Goal: Task Accomplishment & Management: Manage account settings

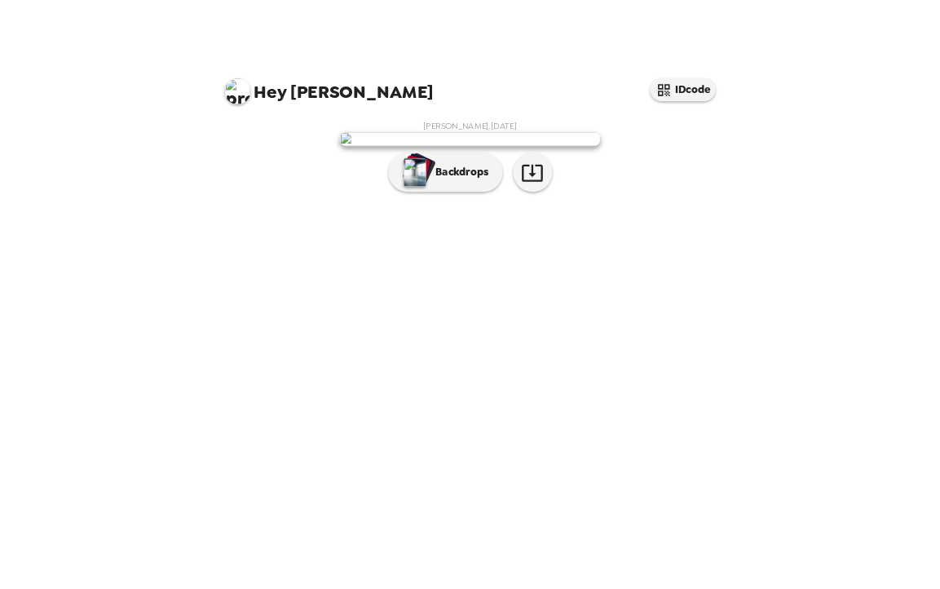
scroll to position [1, 0]
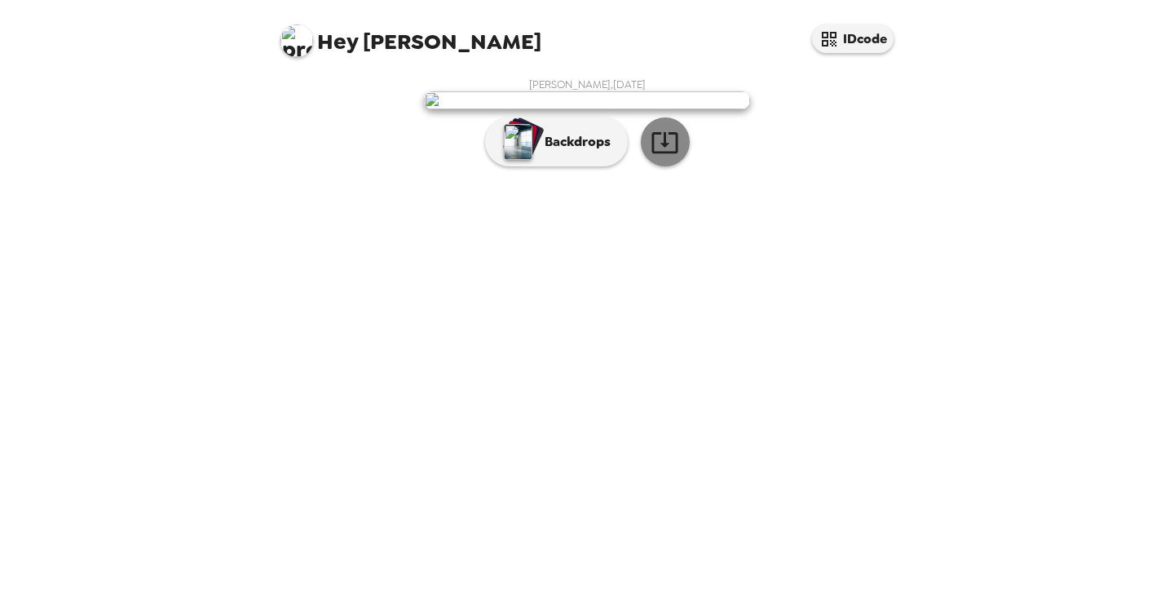
click at [674, 157] on icon "button" at bounding box center [665, 142] width 29 height 29
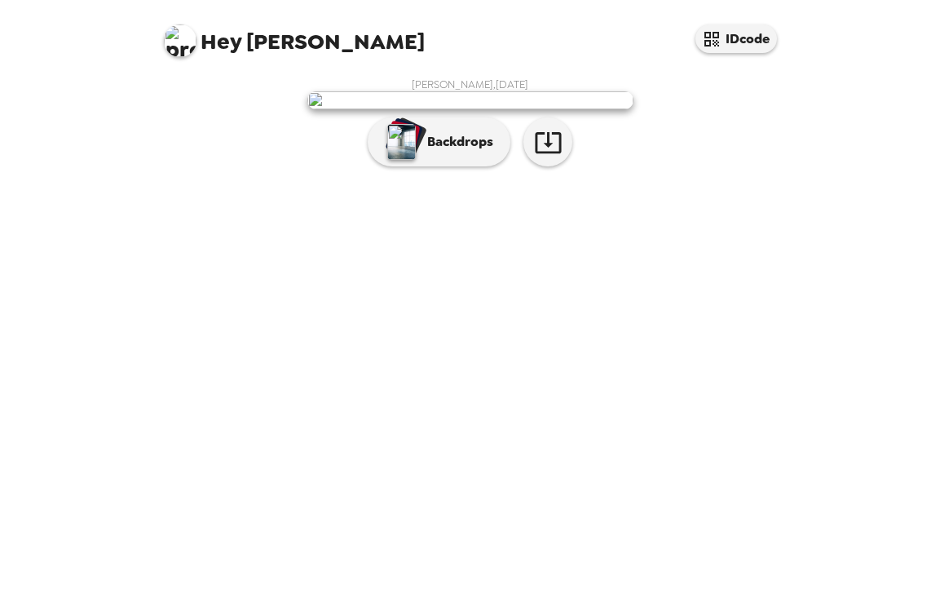
click at [804, 332] on div "Hey Lindsey IDcode Lindsey Mulle , 09-25-2025 Backdrops" at bounding box center [470, 294] width 940 height 589
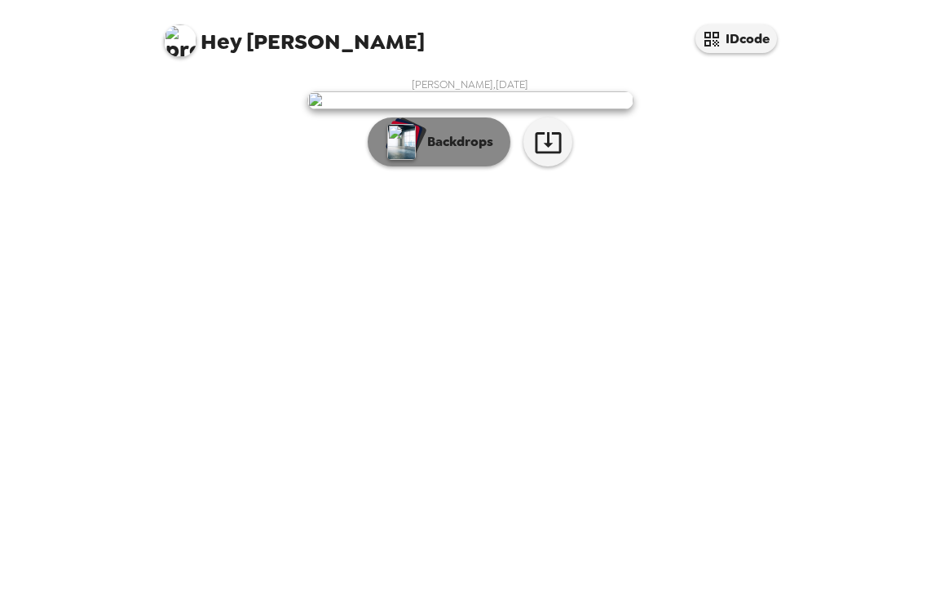
click at [430, 152] on p "Backdrops" at bounding box center [456, 142] width 74 height 20
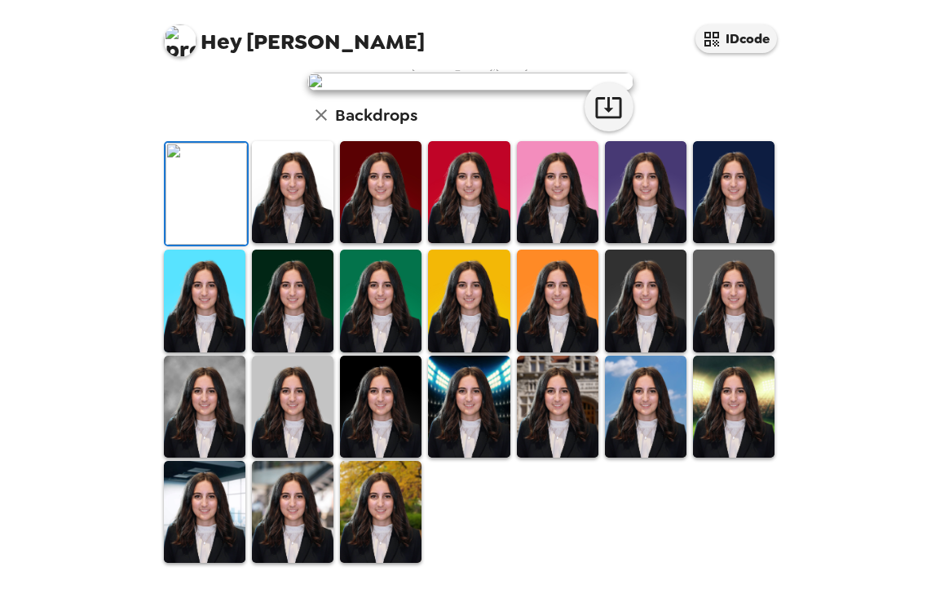
scroll to position [410, 0]
click at [385, 419] on img at bounding box center [381, 407] width 82 height 102
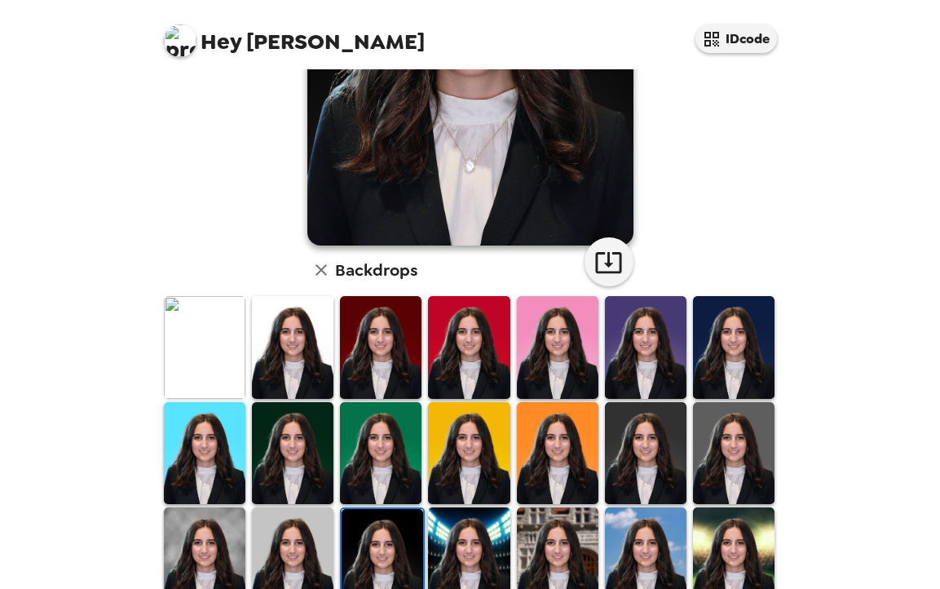
scroll to position [259, 0]
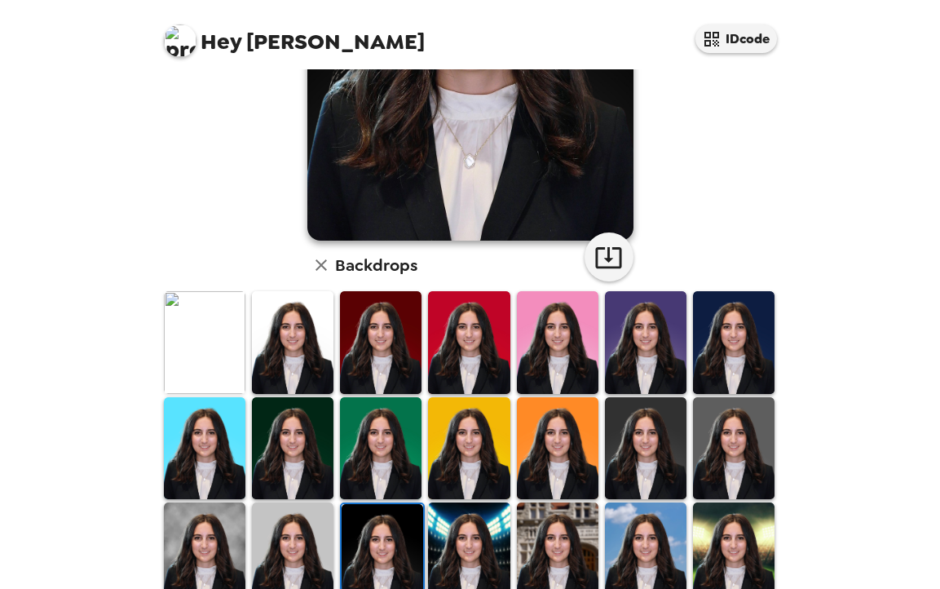
click at [387, 444] on img at bounding box center [381, 448] width 82 height 102
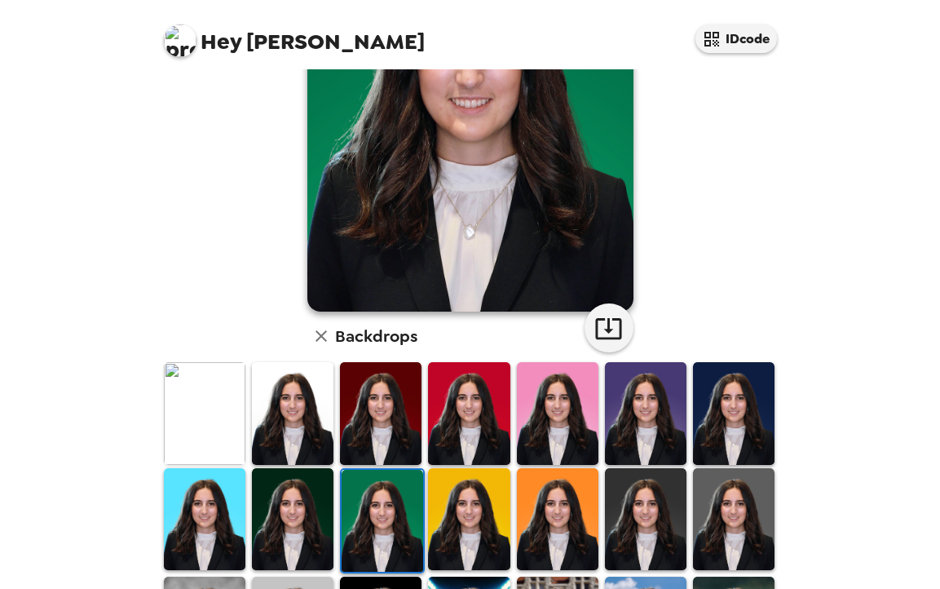
scroll to position [231, 0]
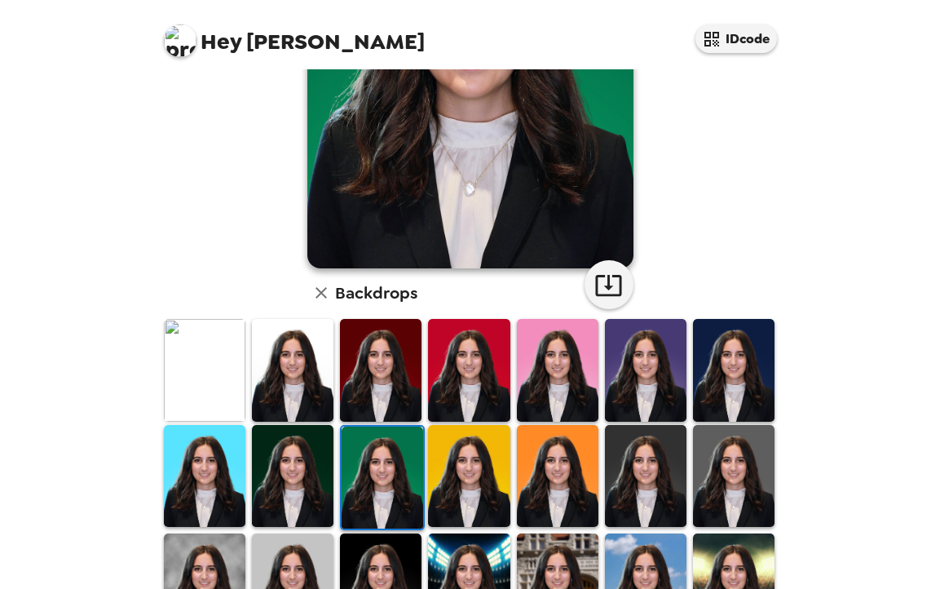
click at [283, 475] on img at bounding box center [293, 476] width 82 height 102
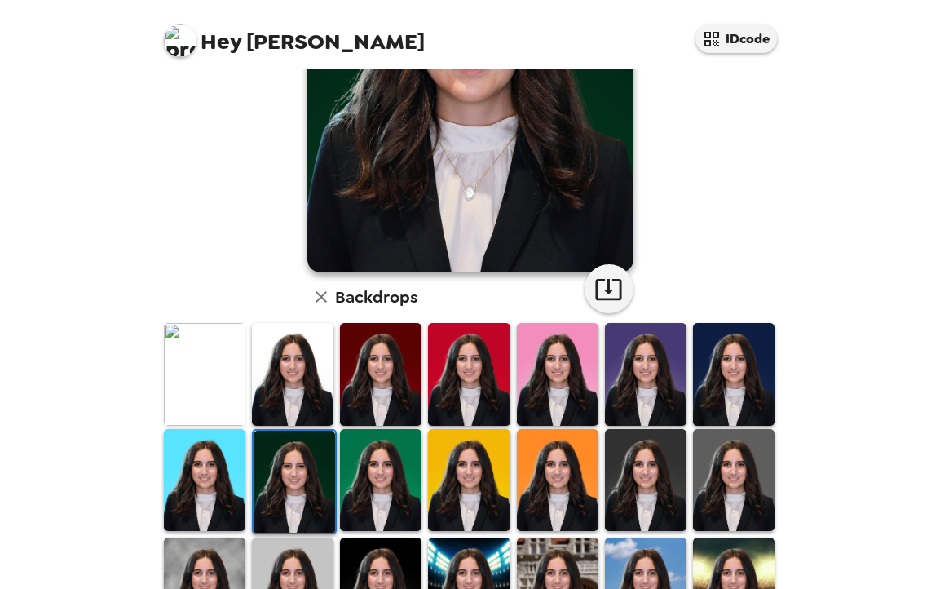
scroll to position [277, 0]
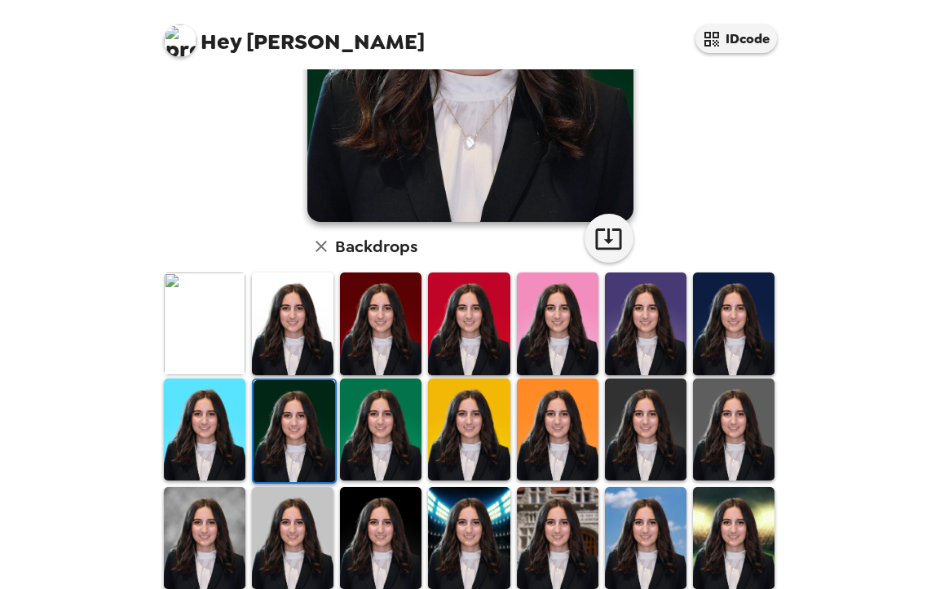
click at [583, 418] on img at bounding box center [558, 429] width 82 height 102
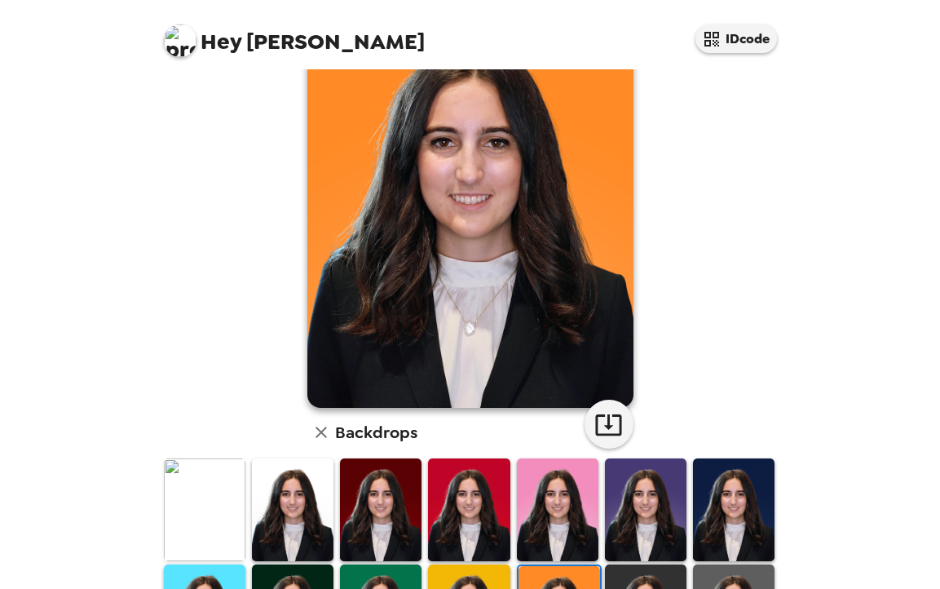
scroll to position [109, 0]
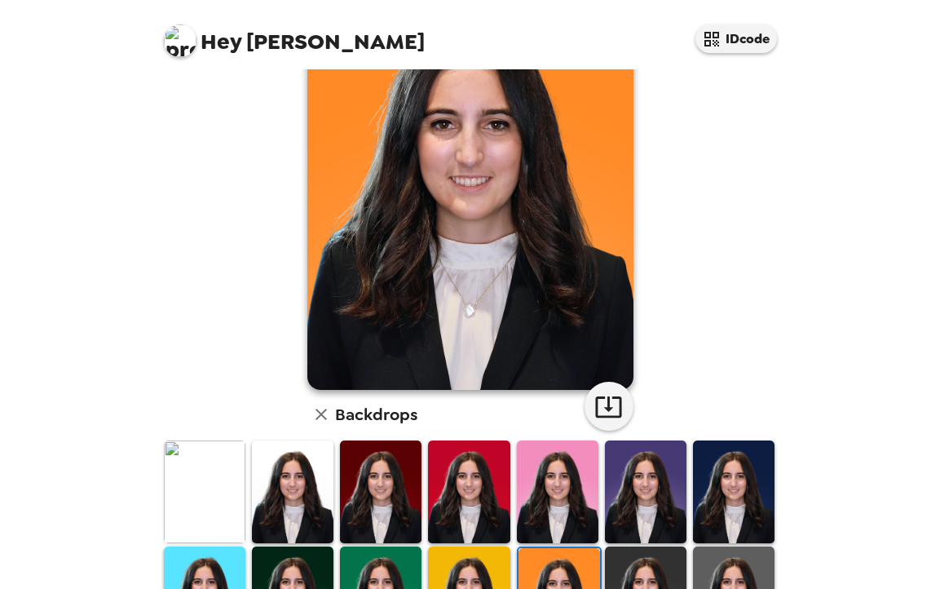
click at [372, 502] on img at bounding box center [381, 491] width 82 height 102
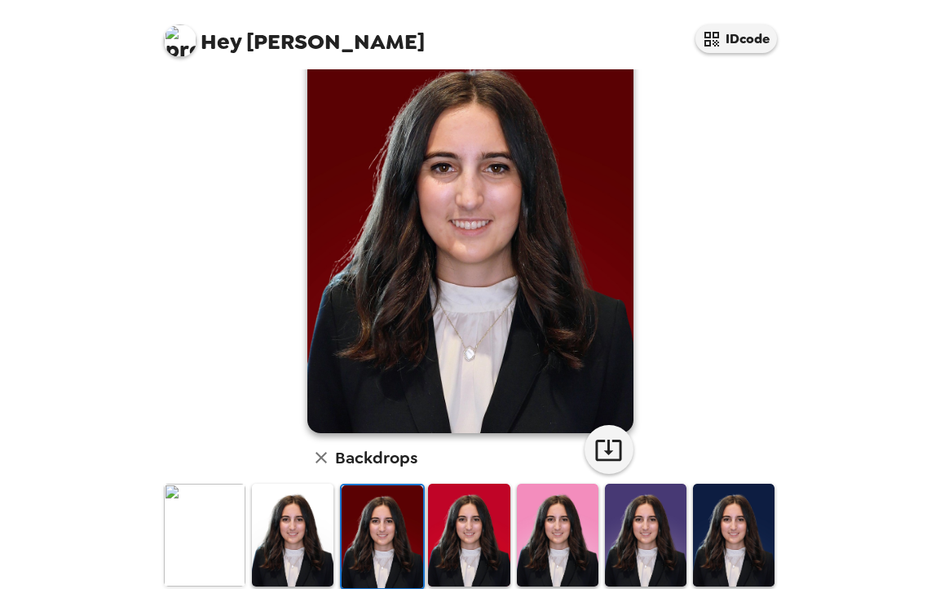
scroll to position [77, 0]
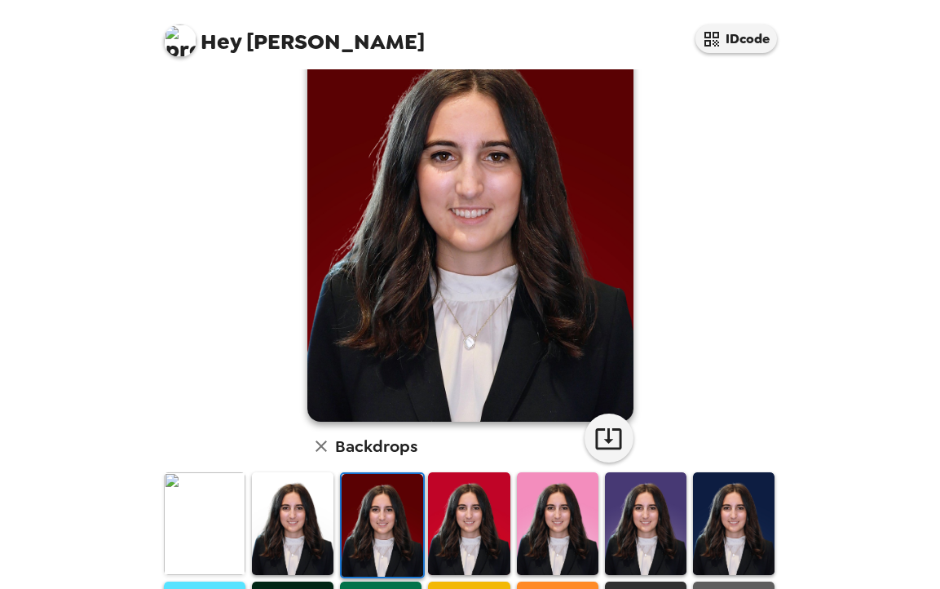
click at [462, 553] on img at bounding box center [469, 523] width 82 height 102
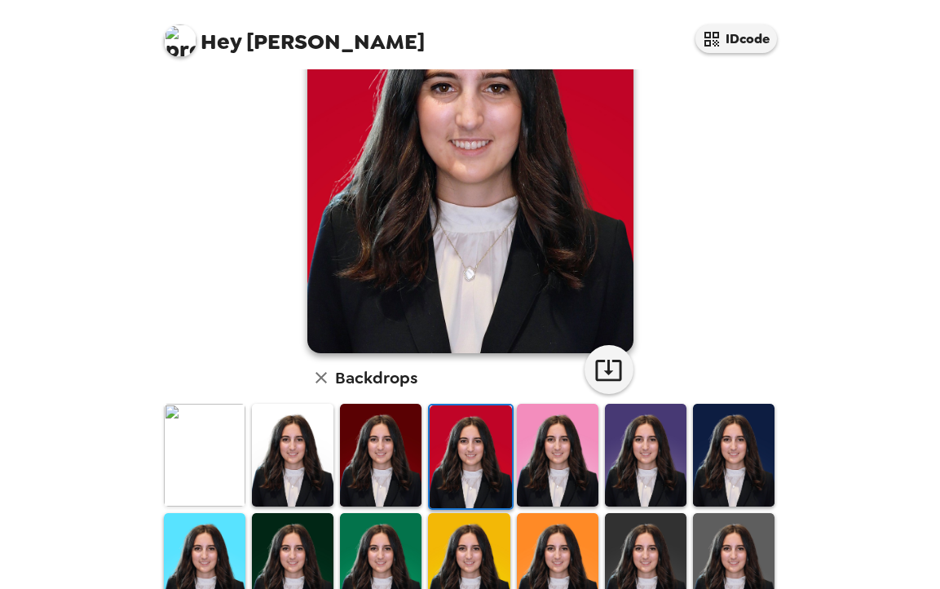
scroll to position [280, 0]
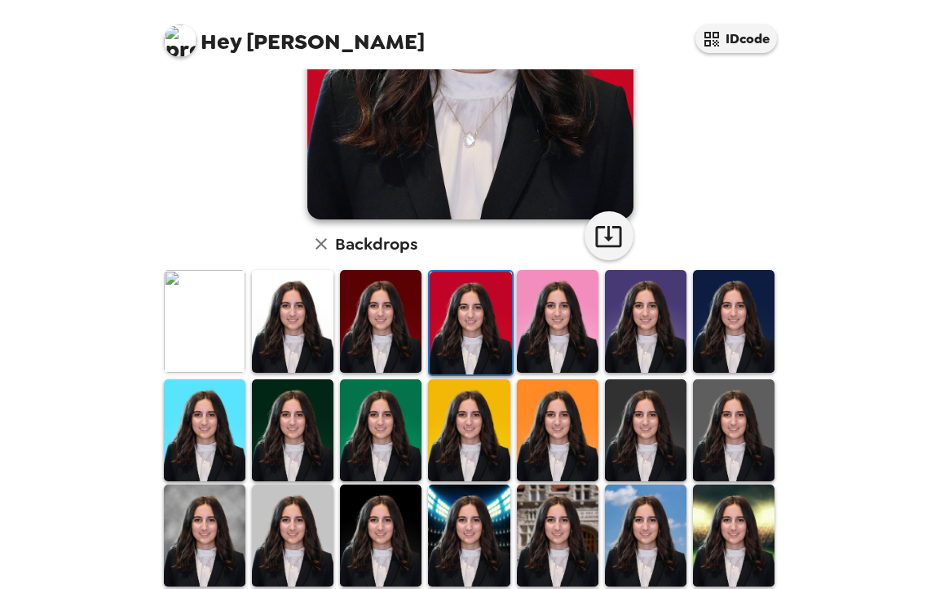
click at [760, 318] on img at bounding box center [734, 321] width 82 height 102
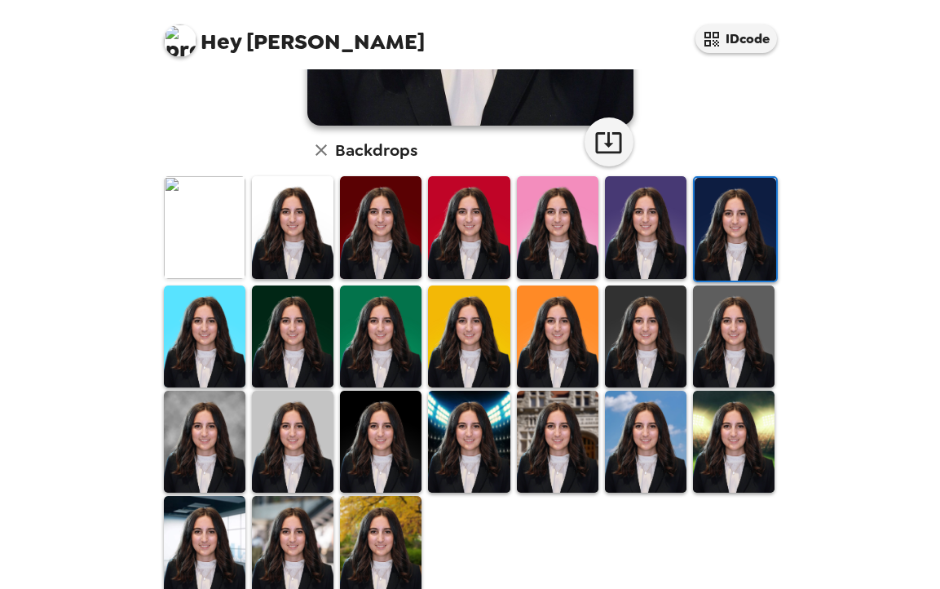
scroll to position [409, 0]
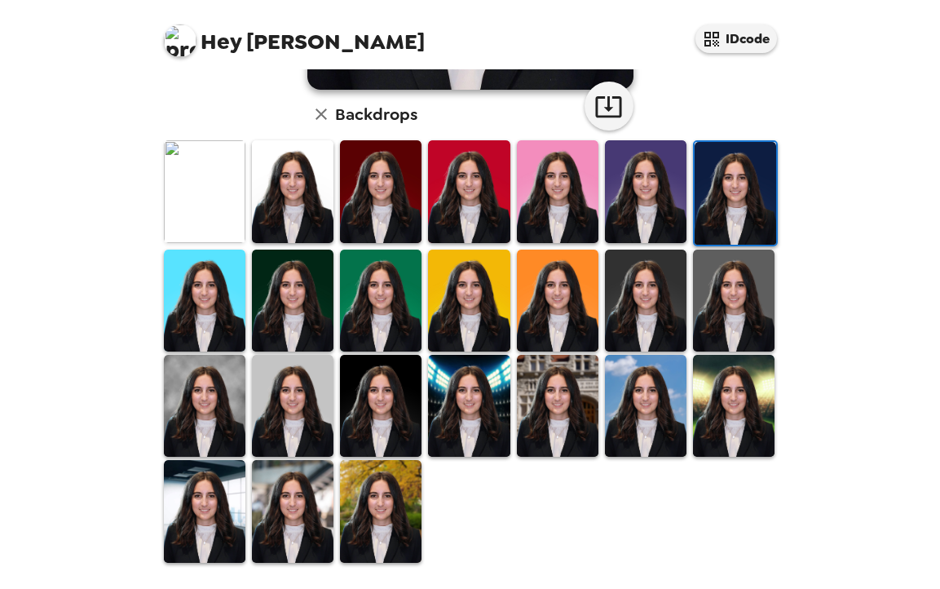
click at [538, 419] on img at bounding box center [558, 406] width 82 height 102
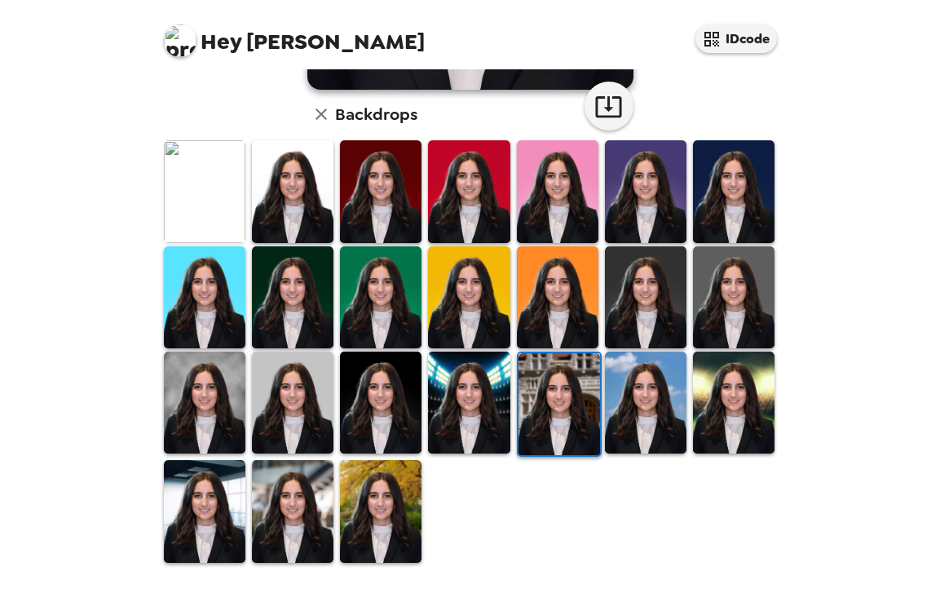
click at [471, 422] on img at bounding box center [469, 403] width 82 height 102
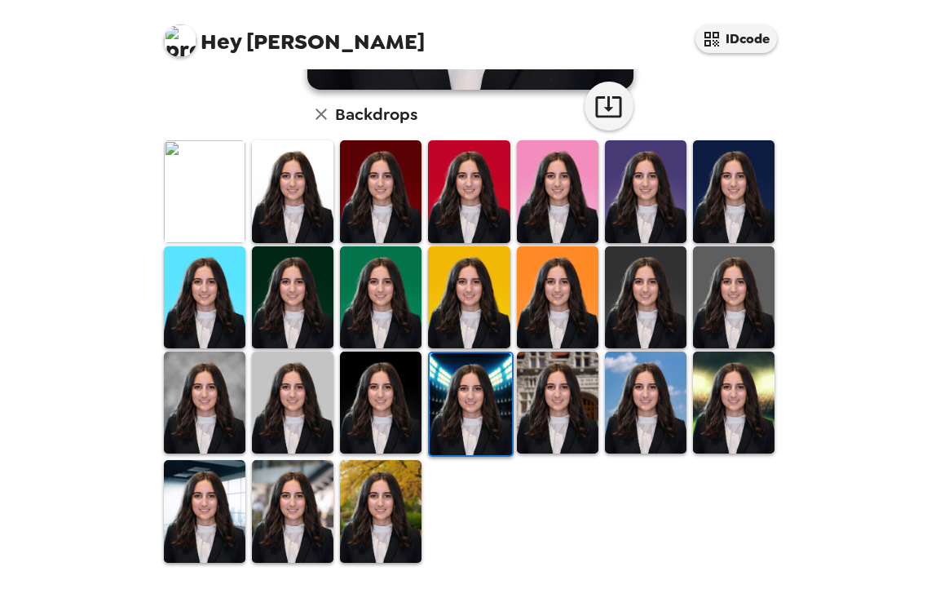
click at [351, 522] on img at bounding box center [381, 511] width 82 height 102
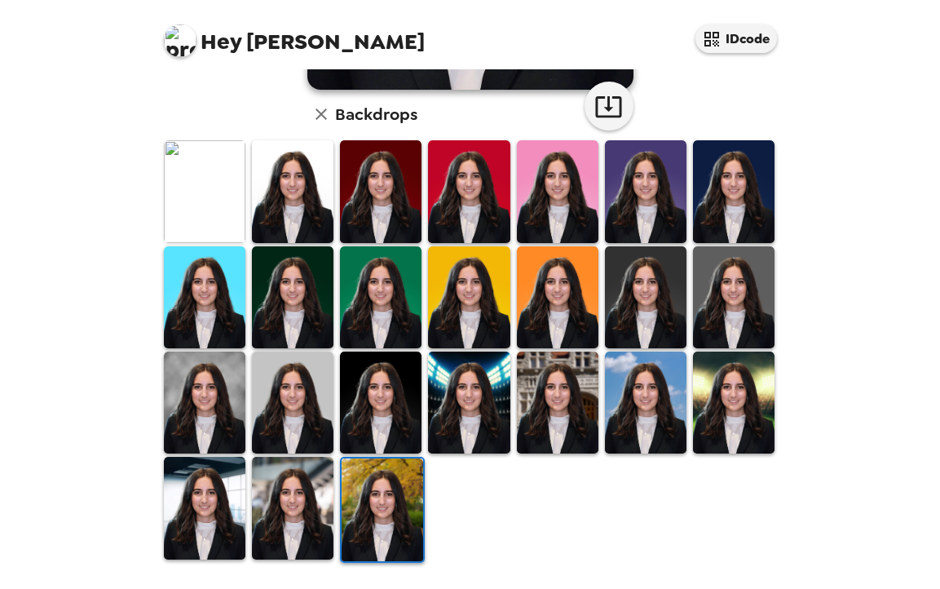
click at [400, 513] on img at bounding box center [383, 509] width 82 height 102
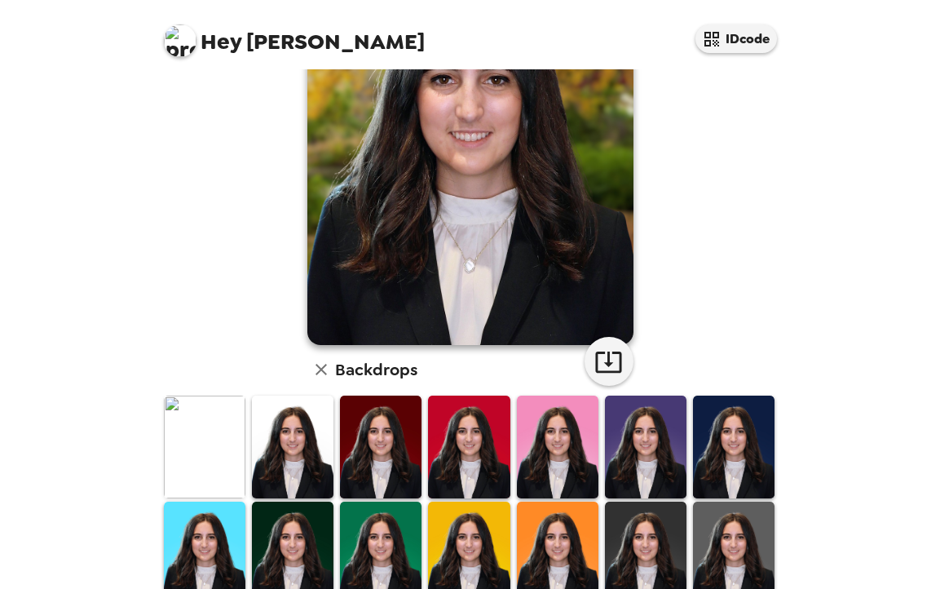
scroll to position [0, 0]
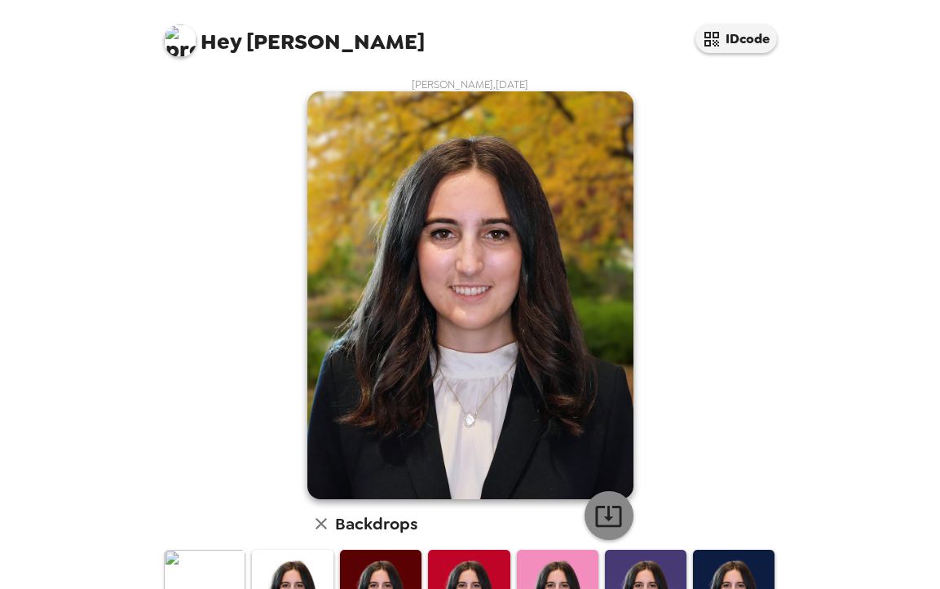
click at [613, 516] on icon "button" at bounding box center [609, 516] width 29 height 29
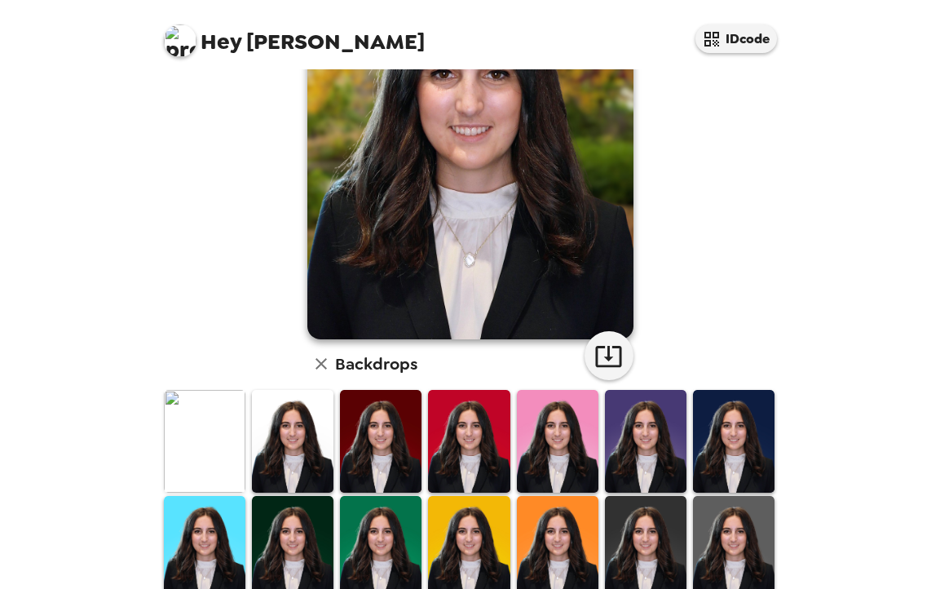
scroll to position [249, 0]
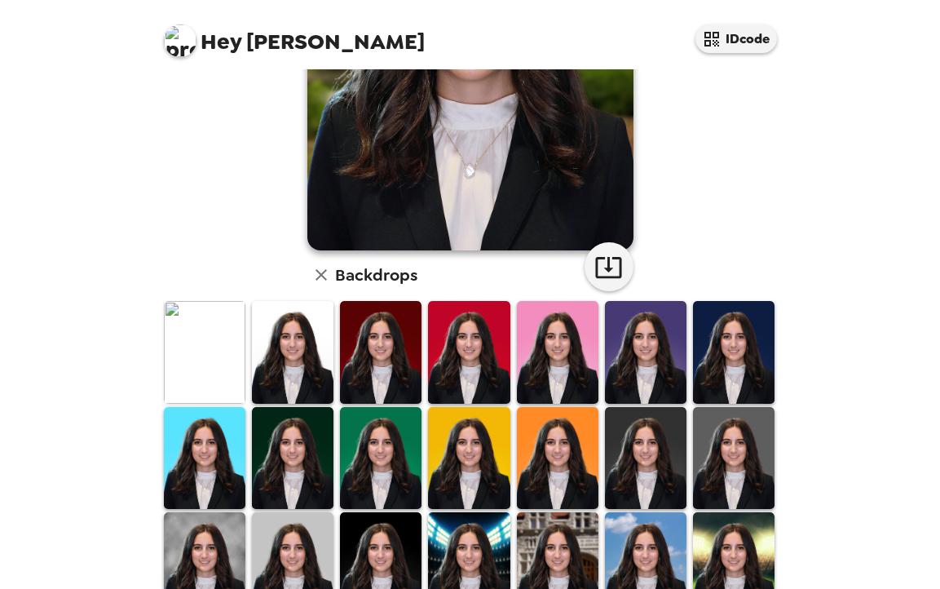
click at [561, 369] on img at bounding box center [558, 352] width 82 height 102
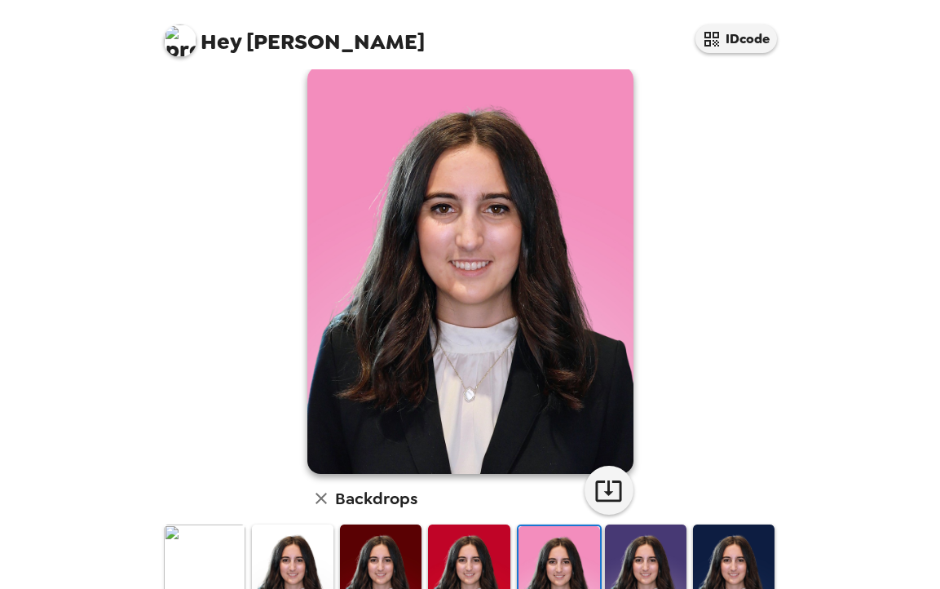
scroll to position [0, 0]
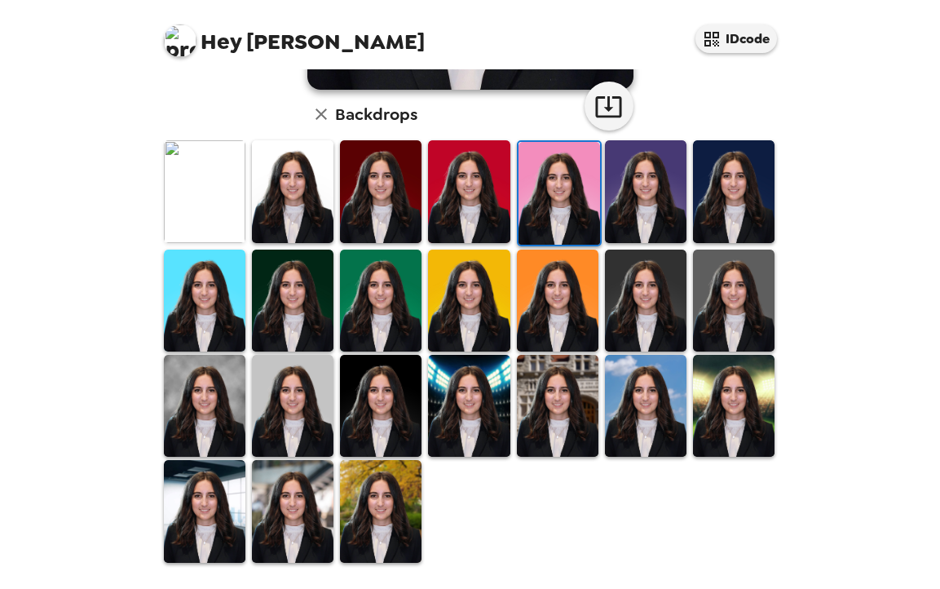
click at [555, 409] on img at bounding box center [558, 406] width 82 height 102
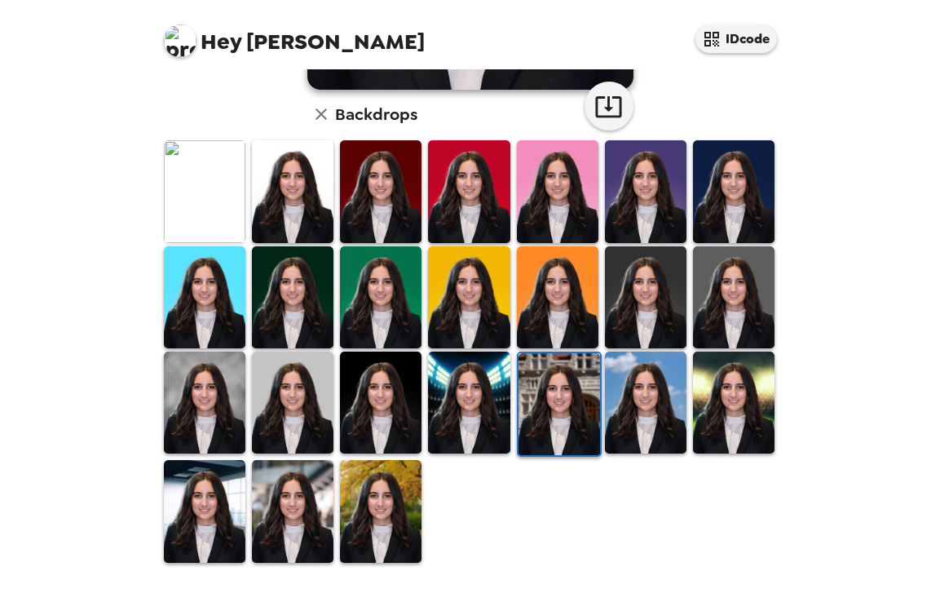
click at [295, 504] on img at bounding box center [293, 511] width 82 height 102
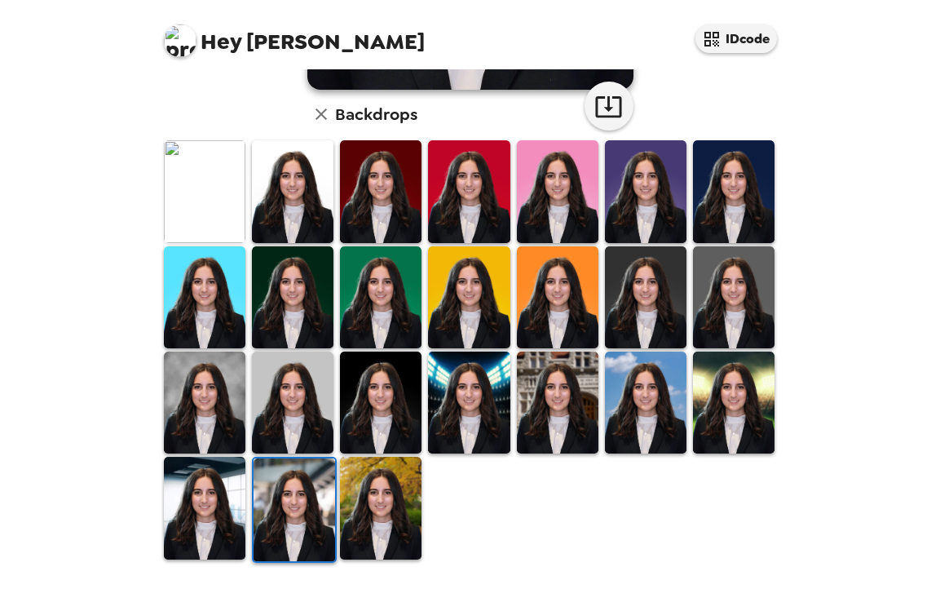
click at [195, 520] on img at bounding box center [205, 508] width 82 height 102
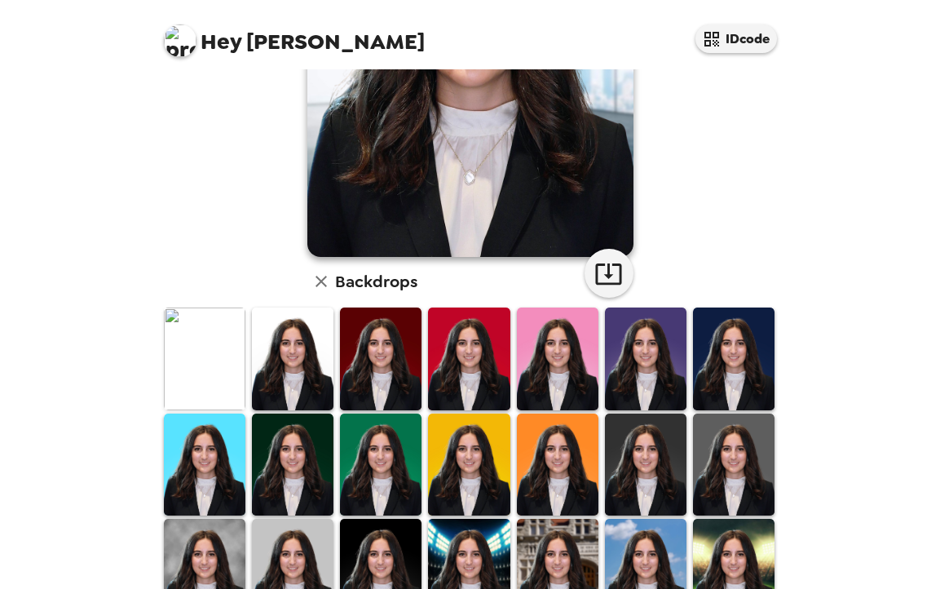
scroll to position [283, 0]
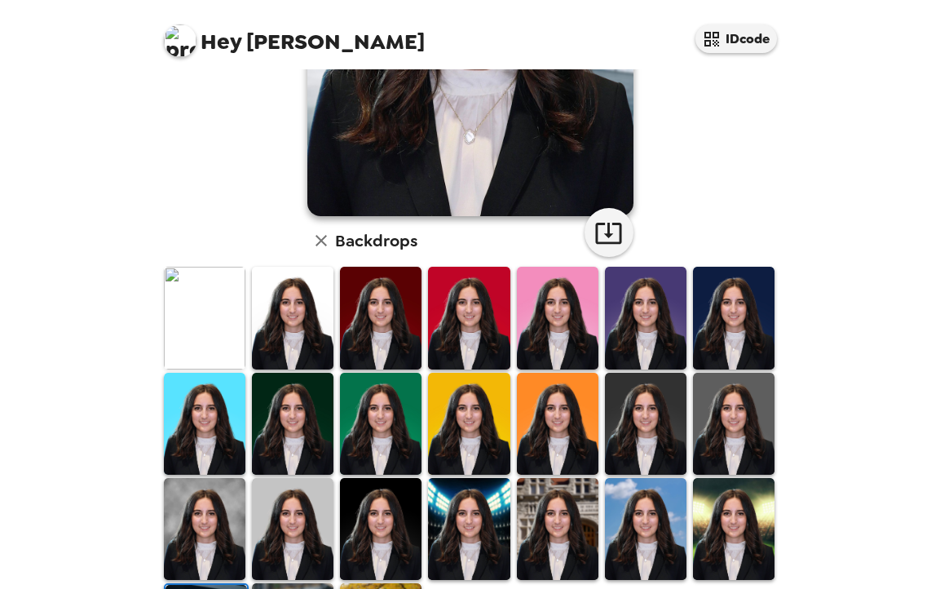
click at [207, 529] on img at bounding box center [205, 529] width 82 height 102
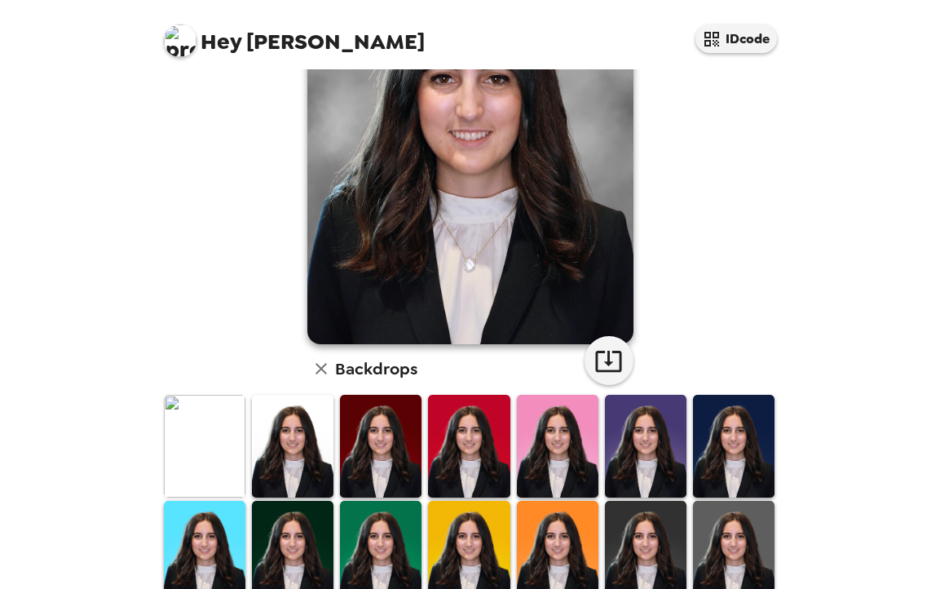
scroll to position [0, 0]
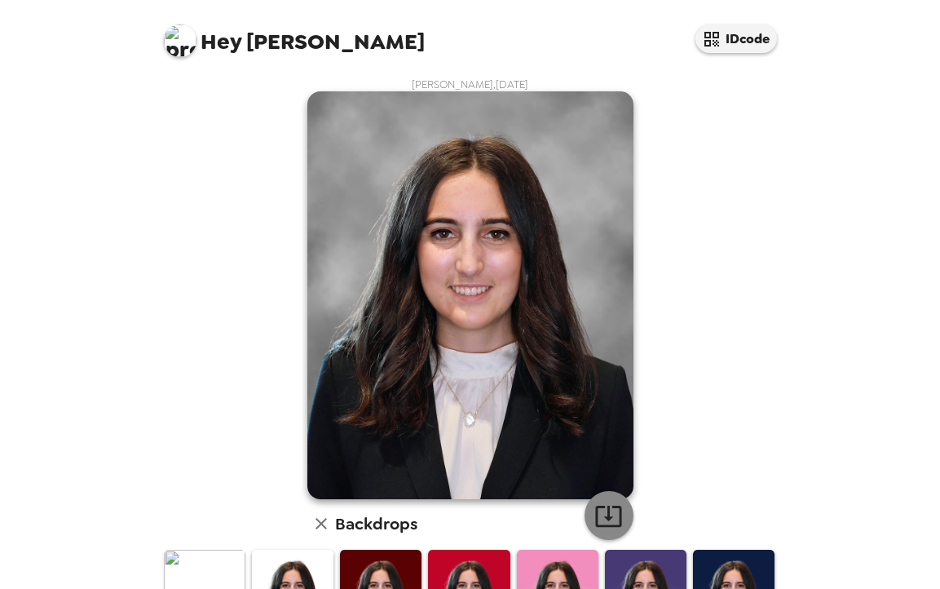
click at [604, 498] on button "button" at bounding box center [609, 515] width 49 height 49
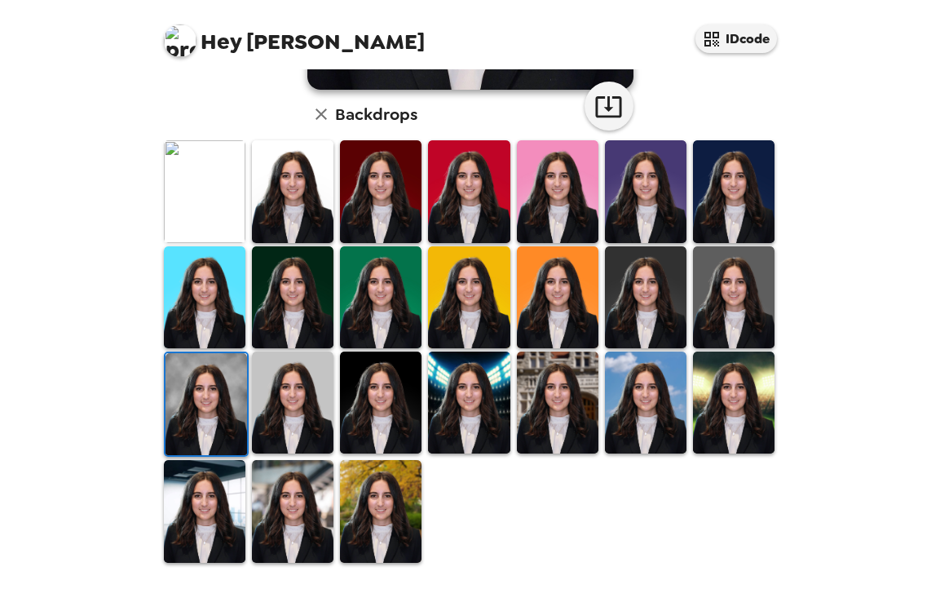
click at [288, 398] on img at bounding box center [293, 403] width 82 height 102
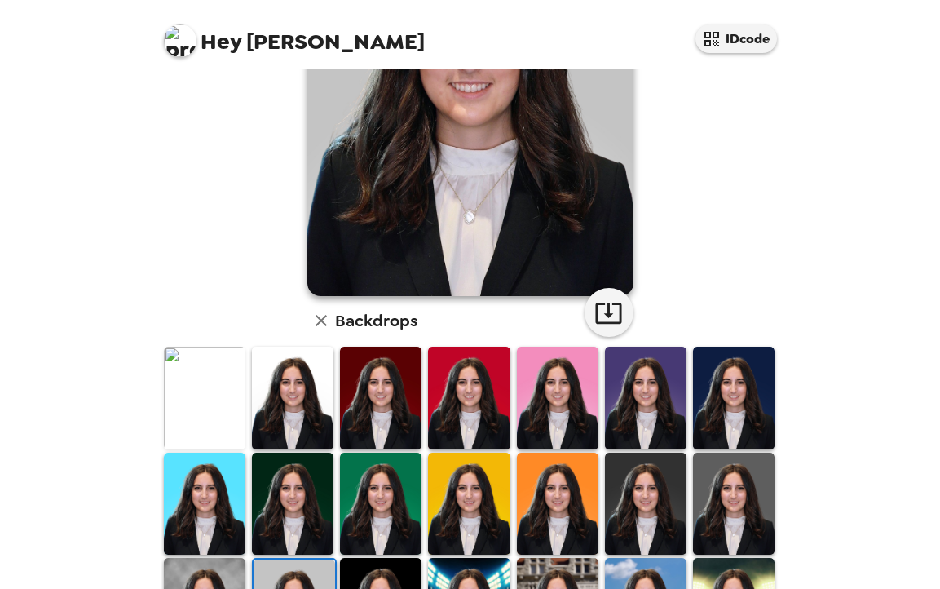
scroll to position [375, 0]
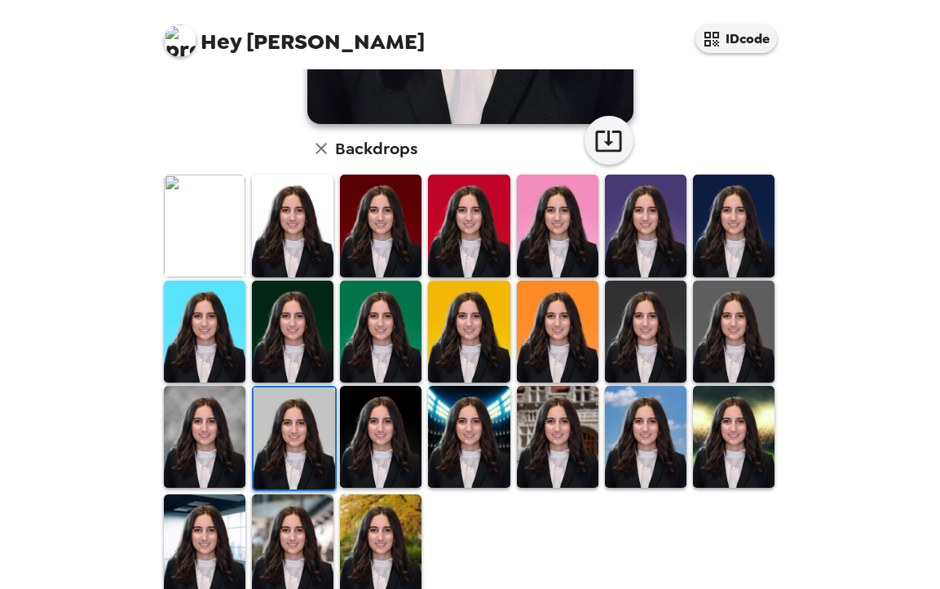
click at [230, 415] on img at bounding box center [205, 437] width 82 height 102
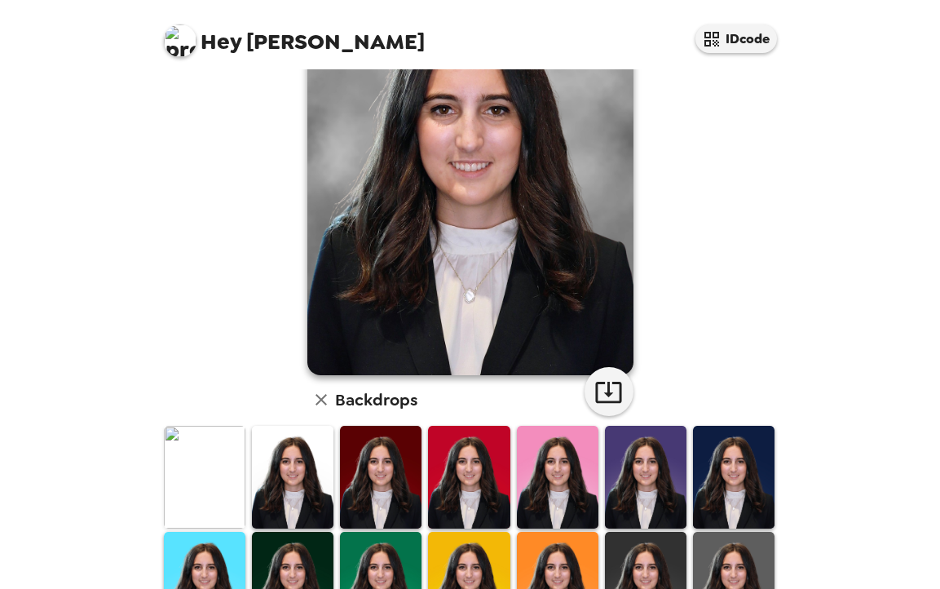
scroll to position [313, 0]
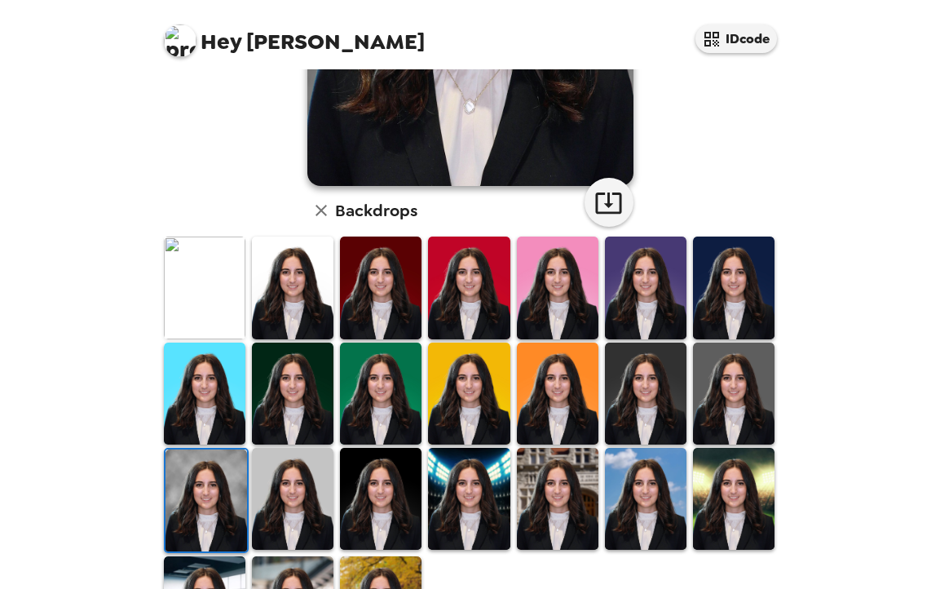
click at [303, 492] on img at bounding box center [293, 499] width 82 height 102
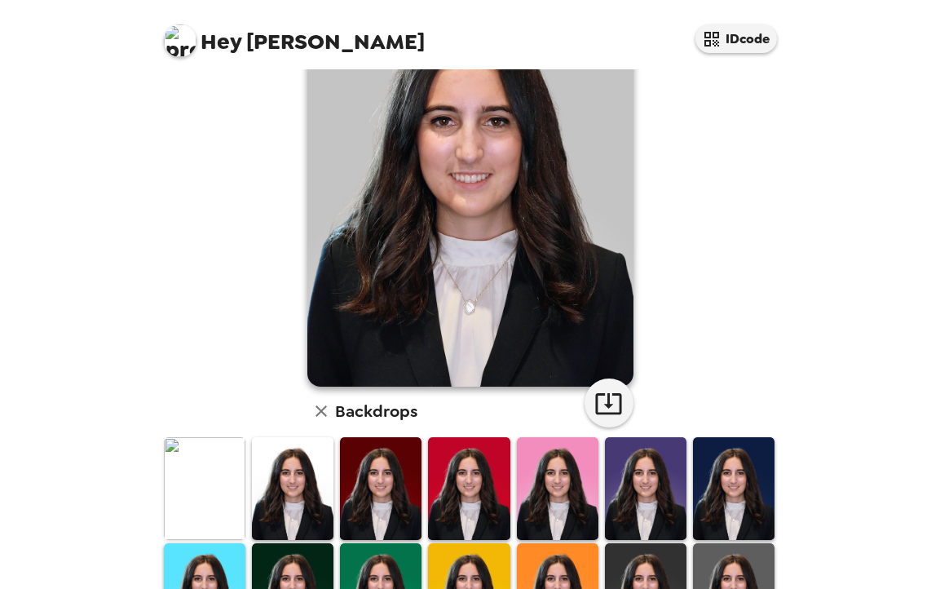
scroll to position [0, 0]
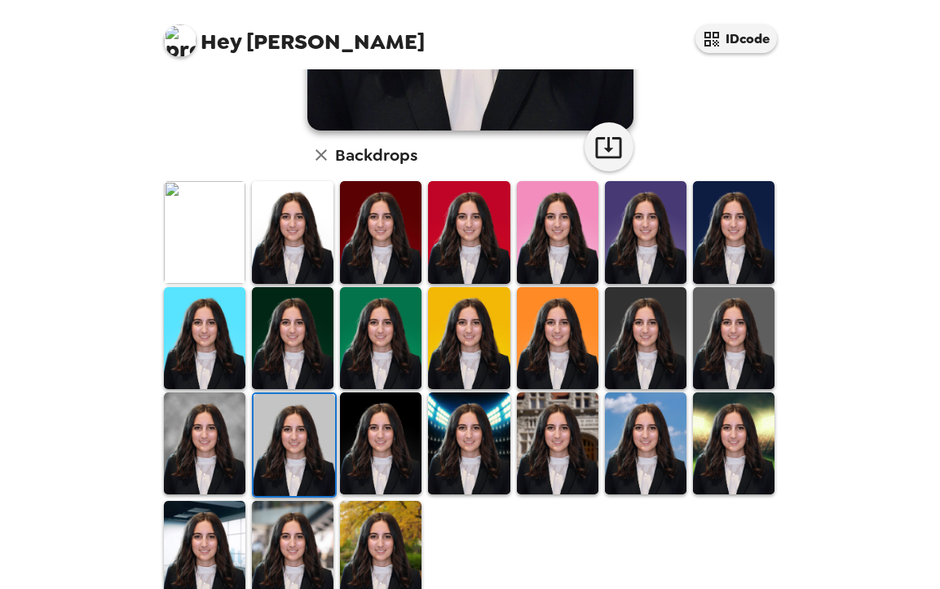
scroll to position [409, 0]
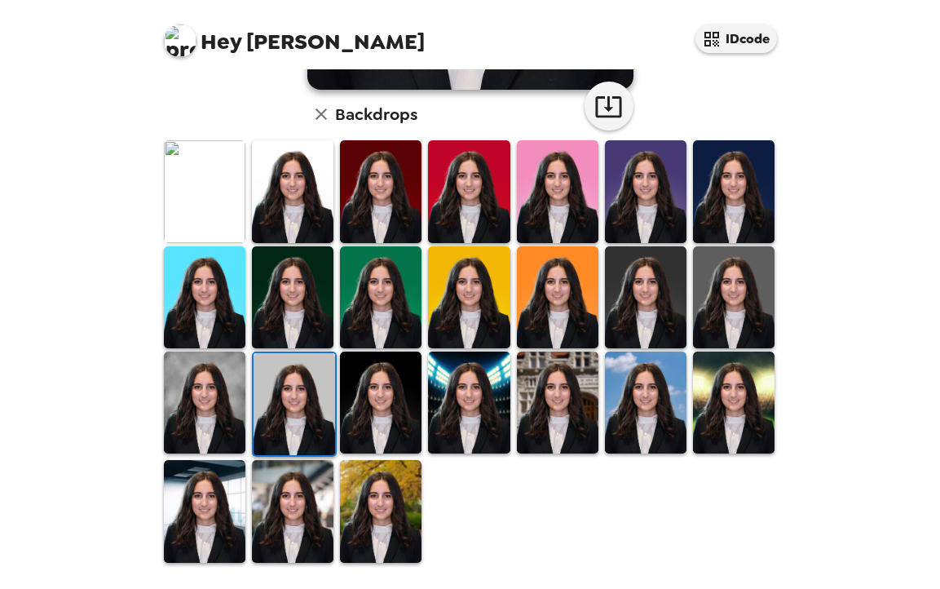
click at [405, 405] on img at bounding box center [381, 403] width 82 height 102
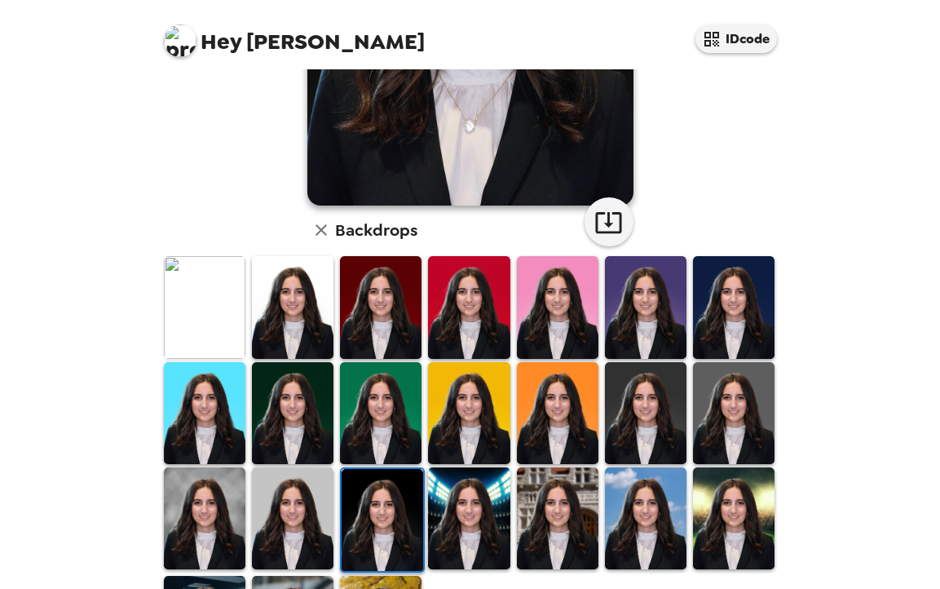
scroll to position [330, 0]
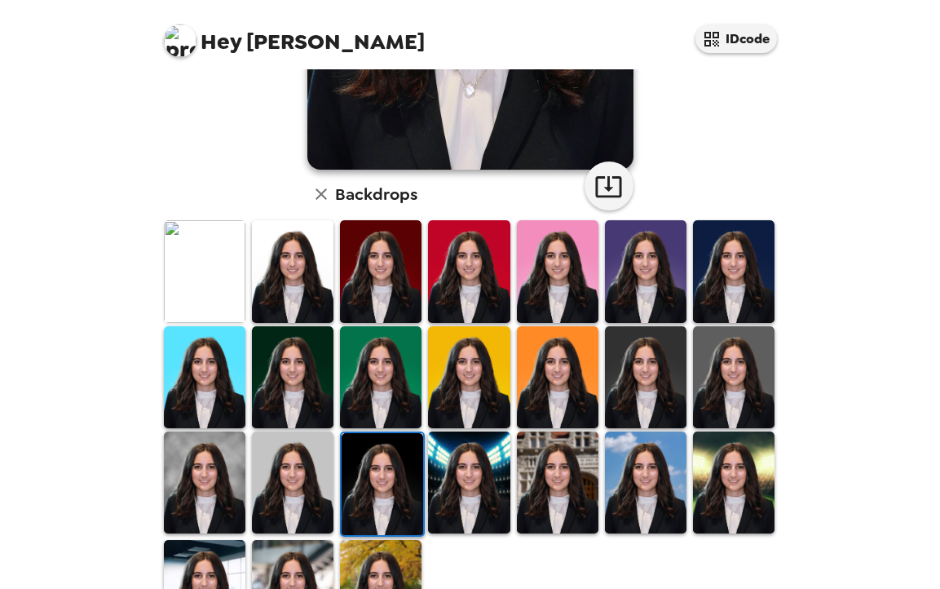
click at [471, 481] on img at bounding box center [469, 482] width 82 height 102
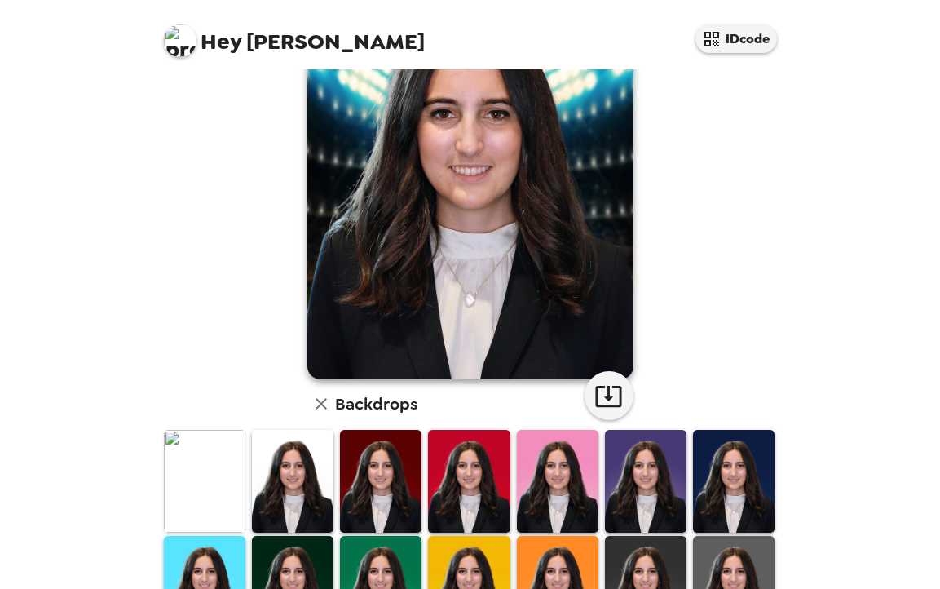
scroll to position [0, 0]
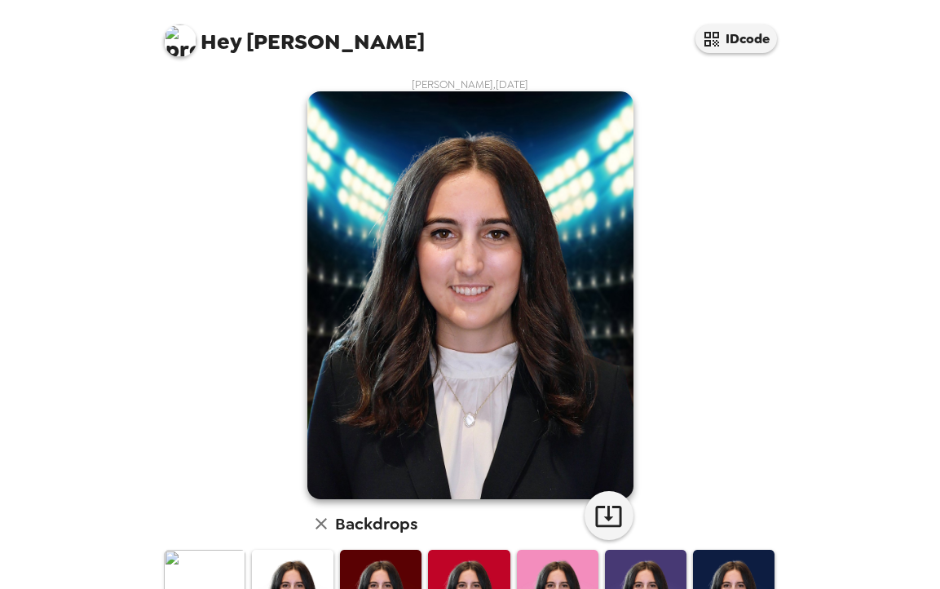
click at [719, 218] on div "[PERSON_NAME] , [DATE] Backdrops" at bounding box center [471, 525] width 620 height 896
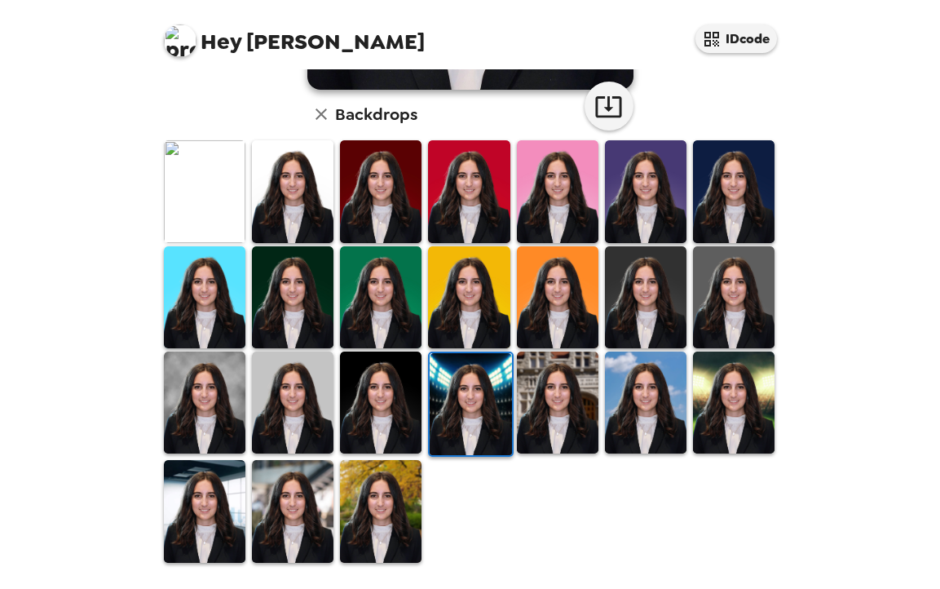
click at [650, 396] on img at bounding box center [646, 403] width 82 height 102
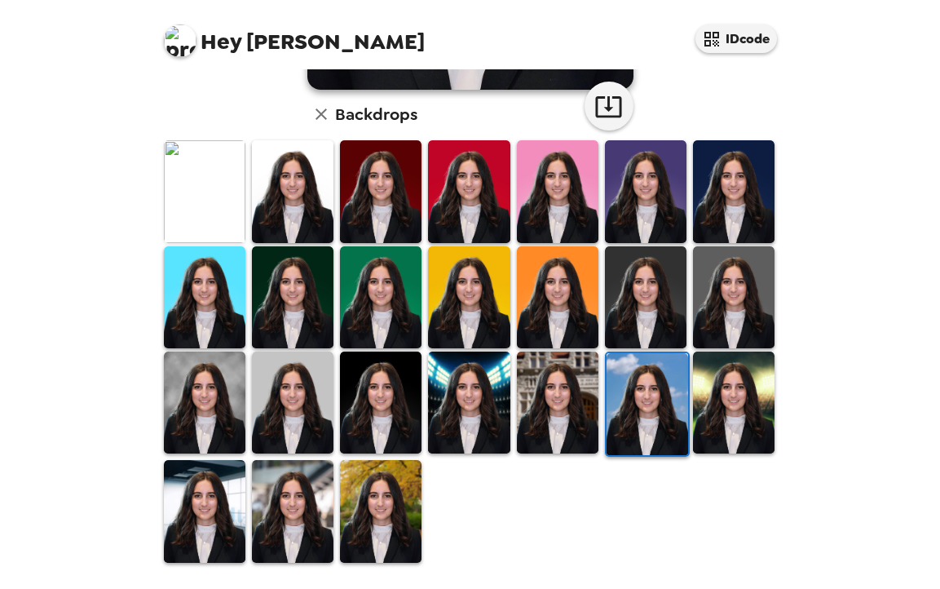
click at [360, 511] on img at bounding box center [381, 511] width 82 height 102
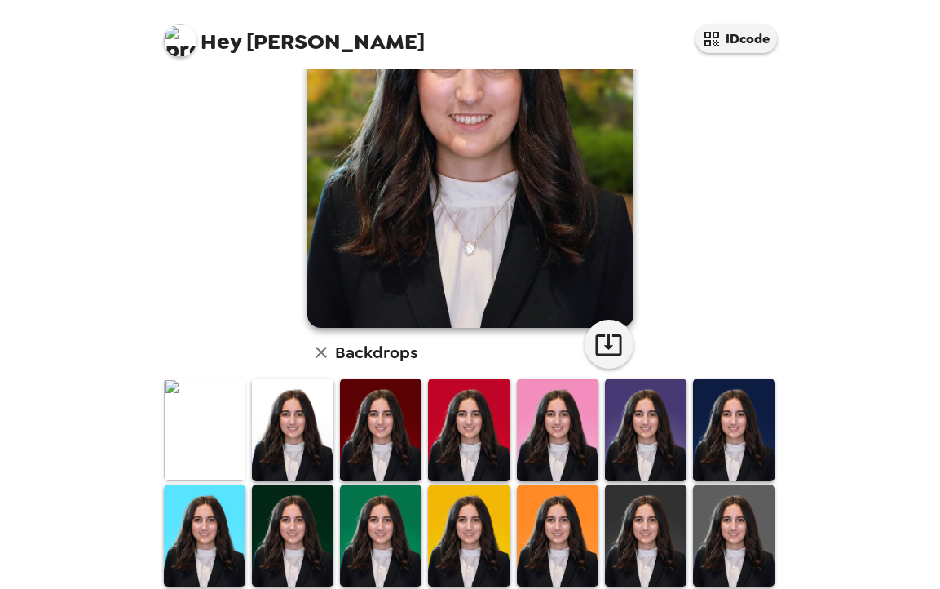
scroll to position [0, 0]
